Goal: Information Seeking & Learning: Find contact information

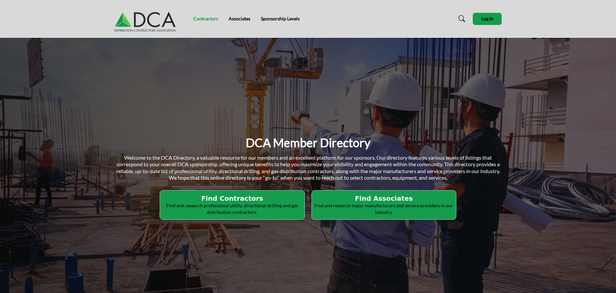
click at [197, 19] on link "Contractors" at bounding box center [205, 19] width 25 height 6
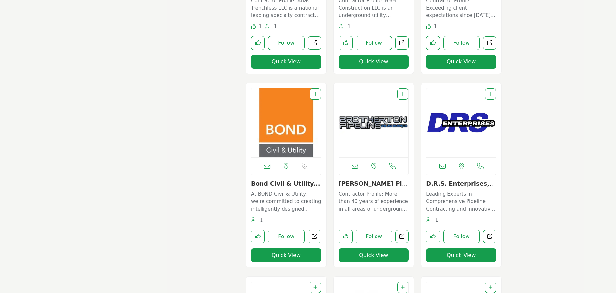
scroll to position [723, 0]
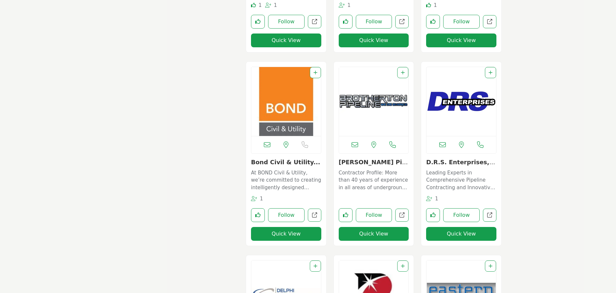
click at [365, 95] on img "Open Listing in new tab" at bounding box center [374, 101] width 70 height 69
click at [364, 162] on link "Brotherton Pipeline,..." at bounding box center [373, 166] width 69 height 14
click at [369, 232] on button "Quick View" at bounding box center [374, 234] width 70 height 14
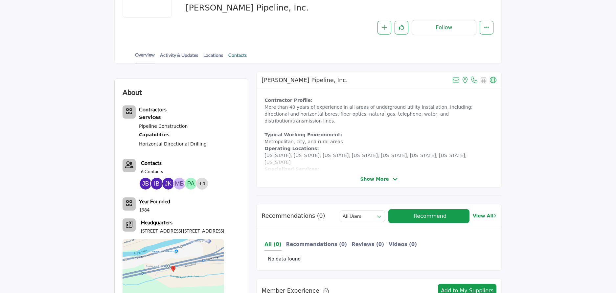
scroll to position [131, 0]
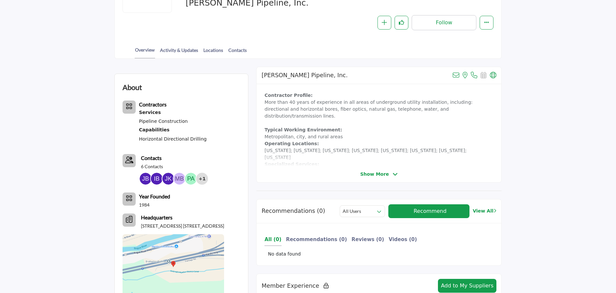
click at [382, 174] on span "Show More" at bounding box center [374, 174] width 29 height 7
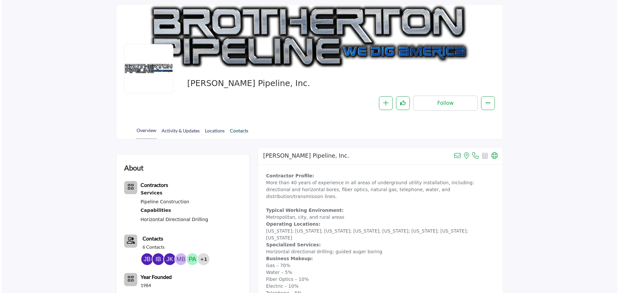
scroll to position [99, 0]
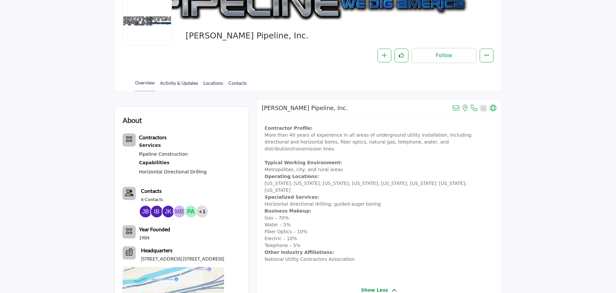
click at [146, 210] on img at bounding box center [146, 212] width 12 height 12
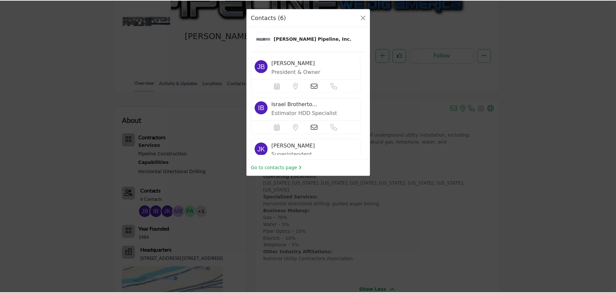
scroll to position [0, 0]
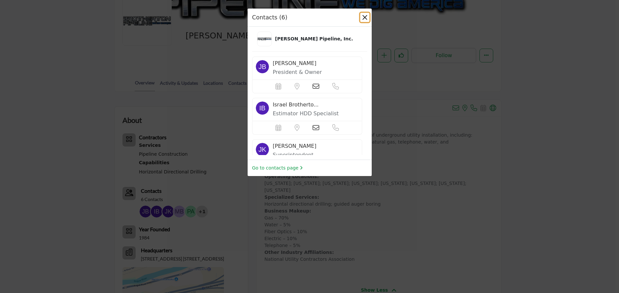
click at [364, 17] on button "Close" at bounding box center [364, 17] width 9 height 9
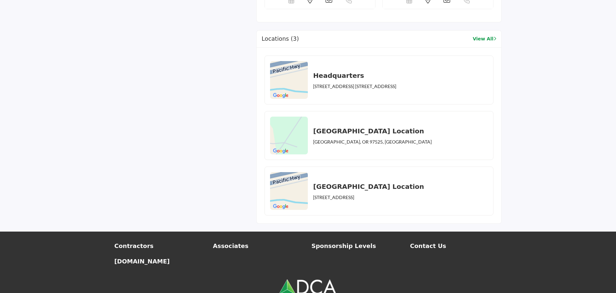
scroll to position [723, 0]
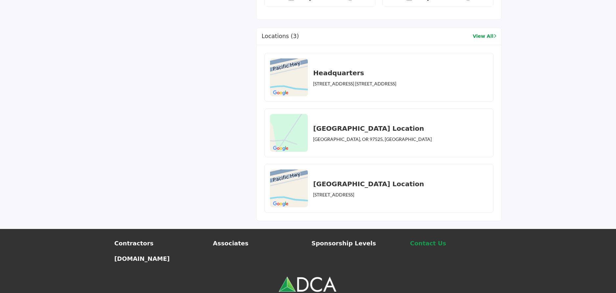
click at [433, 239] on p "Contact Us" at bounding box center [456, 243] width 92 height 9
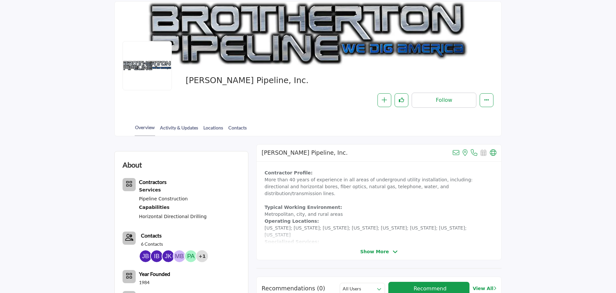
scroll to position [66, 0]
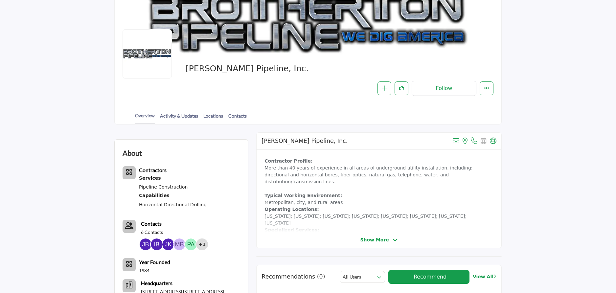
click at [367, 239] on span "Show More" at bounding box center [374, 239] width 29 height 7
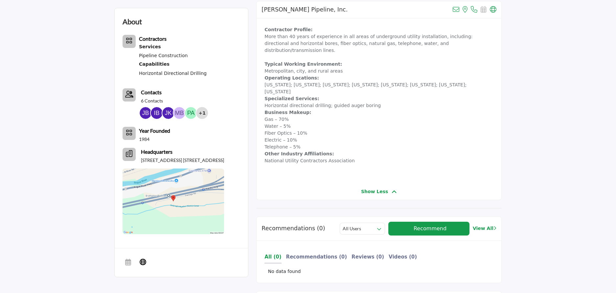
scroll to position [99, 0]
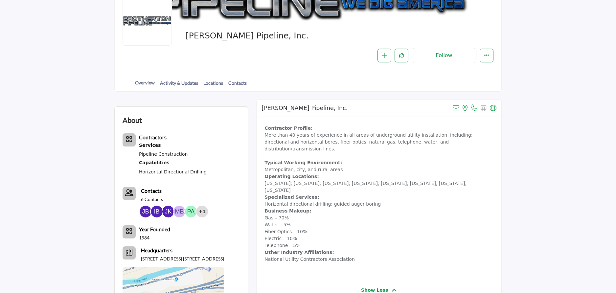
click at [267, 36] on span "Brotherton Pipeline, Inc." at bounding box center [260, 36] width 148 height 11
click at [153, 26] on div at bounding box center [147, 20] width 49 height 49
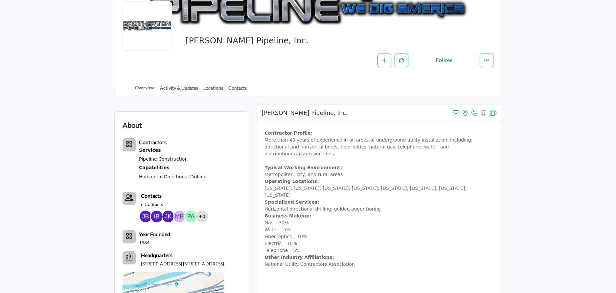
scroll to position [0, 0]
